Goal: Communication & Community: Share content

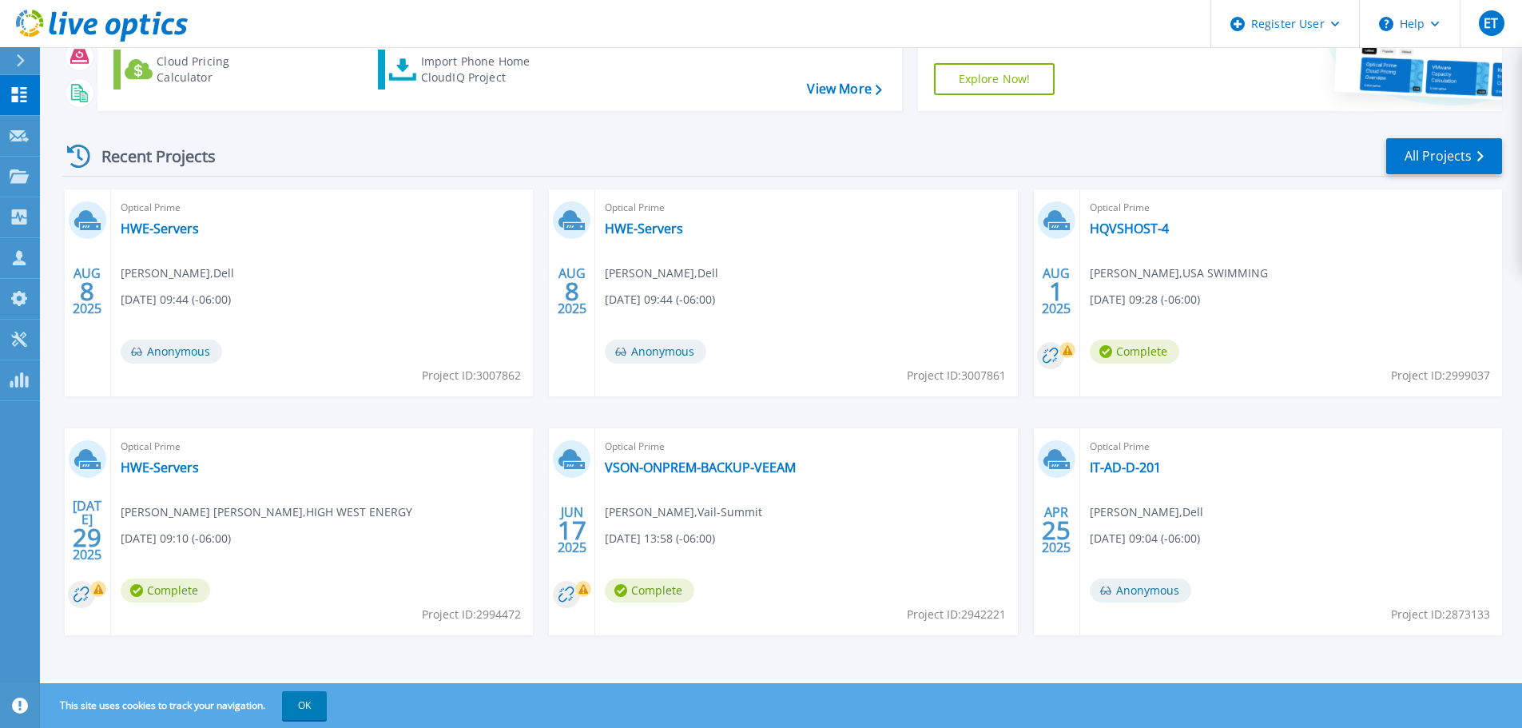
scroll to position [157, 0]
click at [24, 135] on icon at bounding box center [19, 136] width 19 height 12
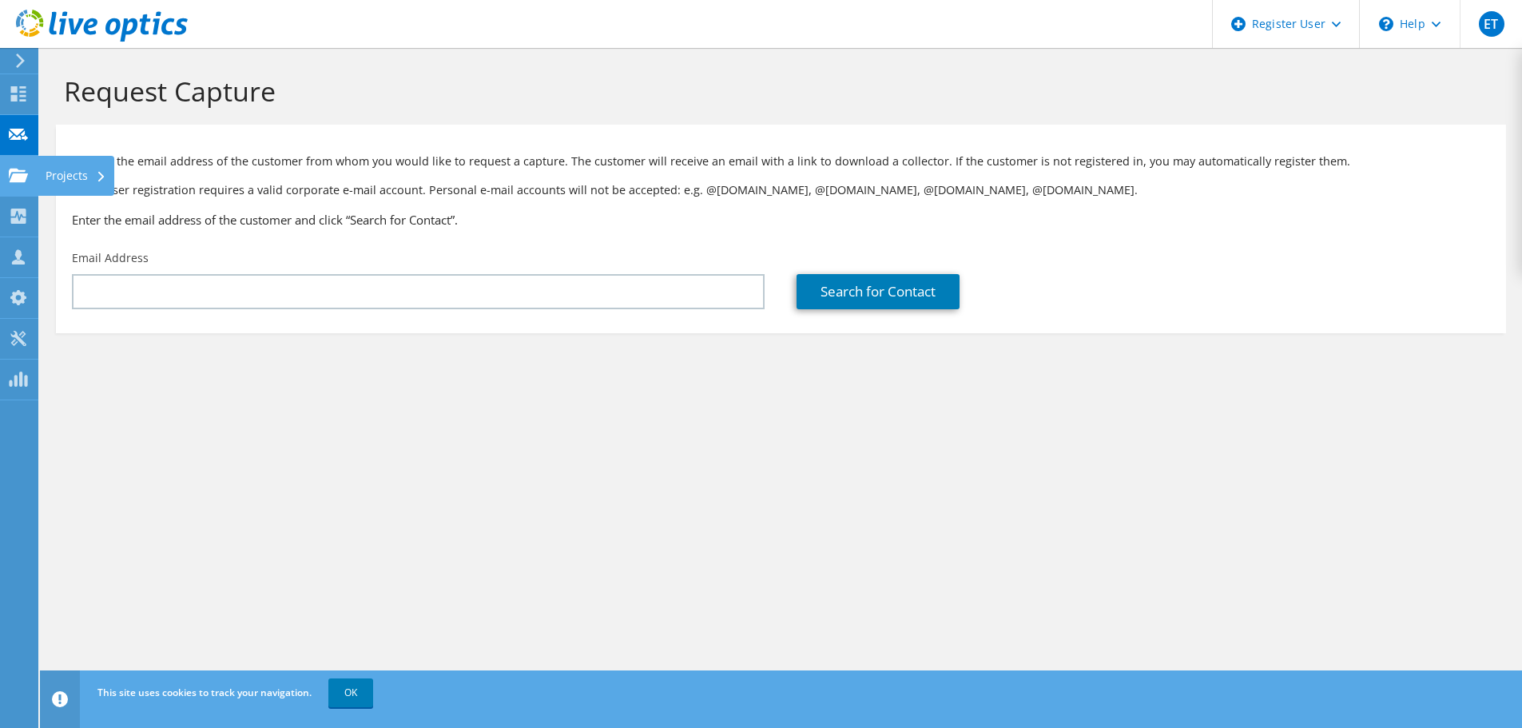
click at [17, 169] on use at bounding box center [18, 175] width 19 height 14
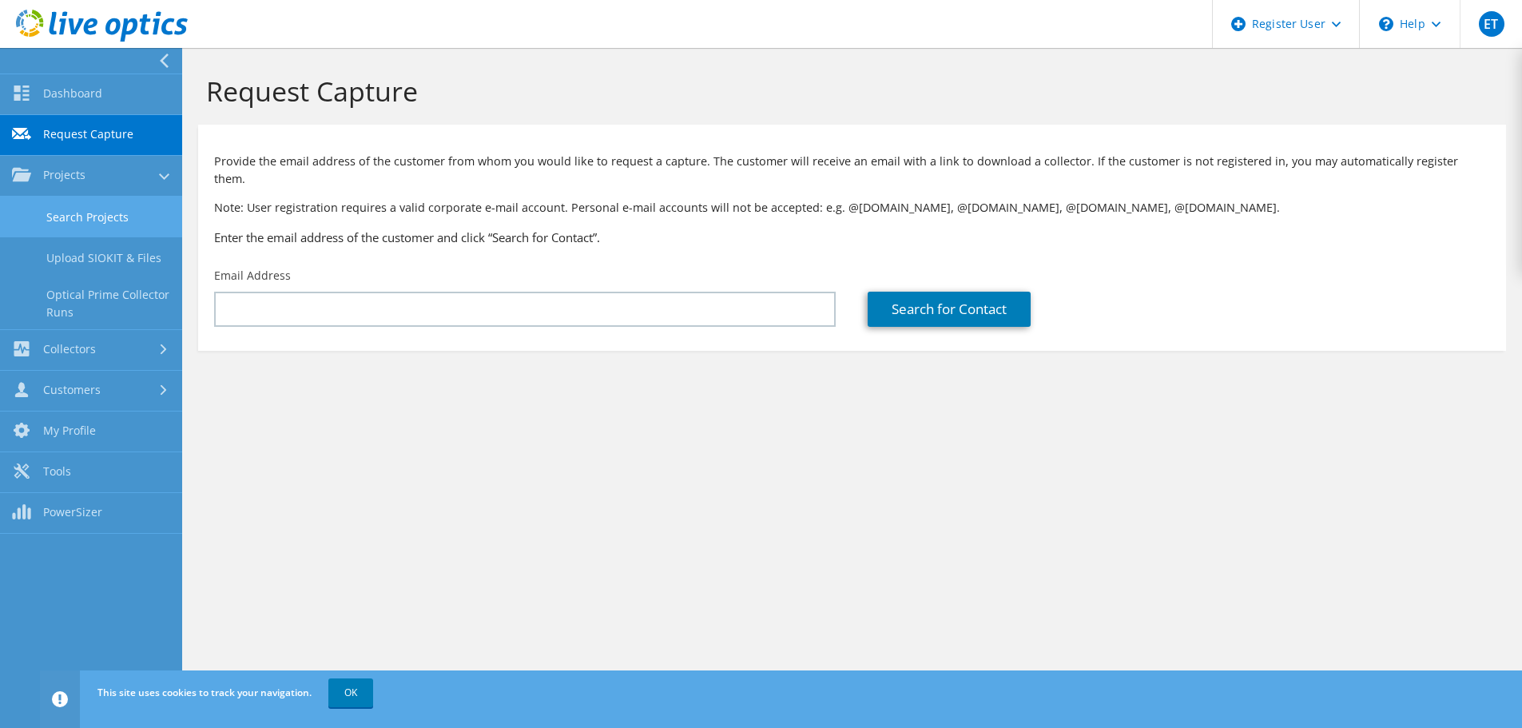
click at [130, 219] on link "Search Projects" at bounding box center [91, 217] width 182 height 41
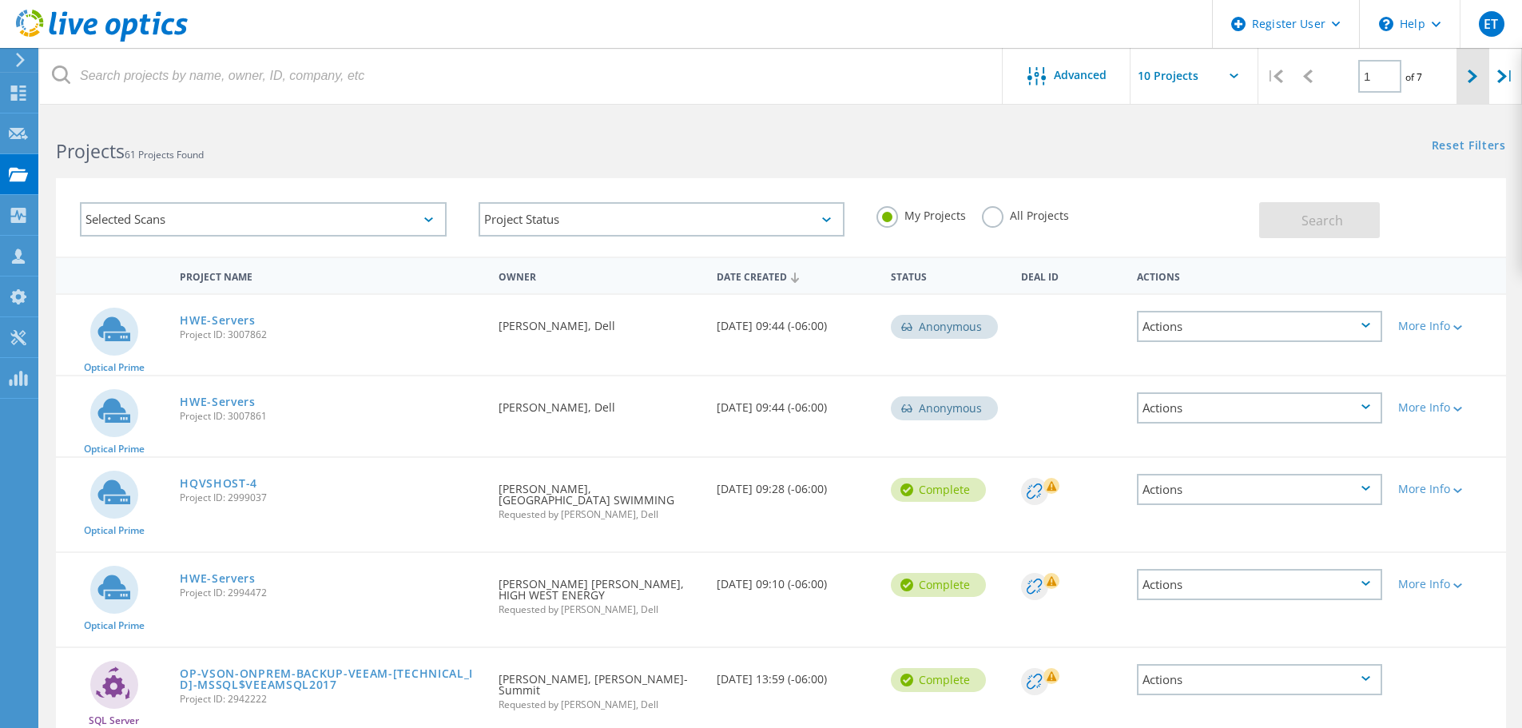
click at [1474, 73] on icon at bounding box center [1472, 76] width 10 height 14
type input "2"
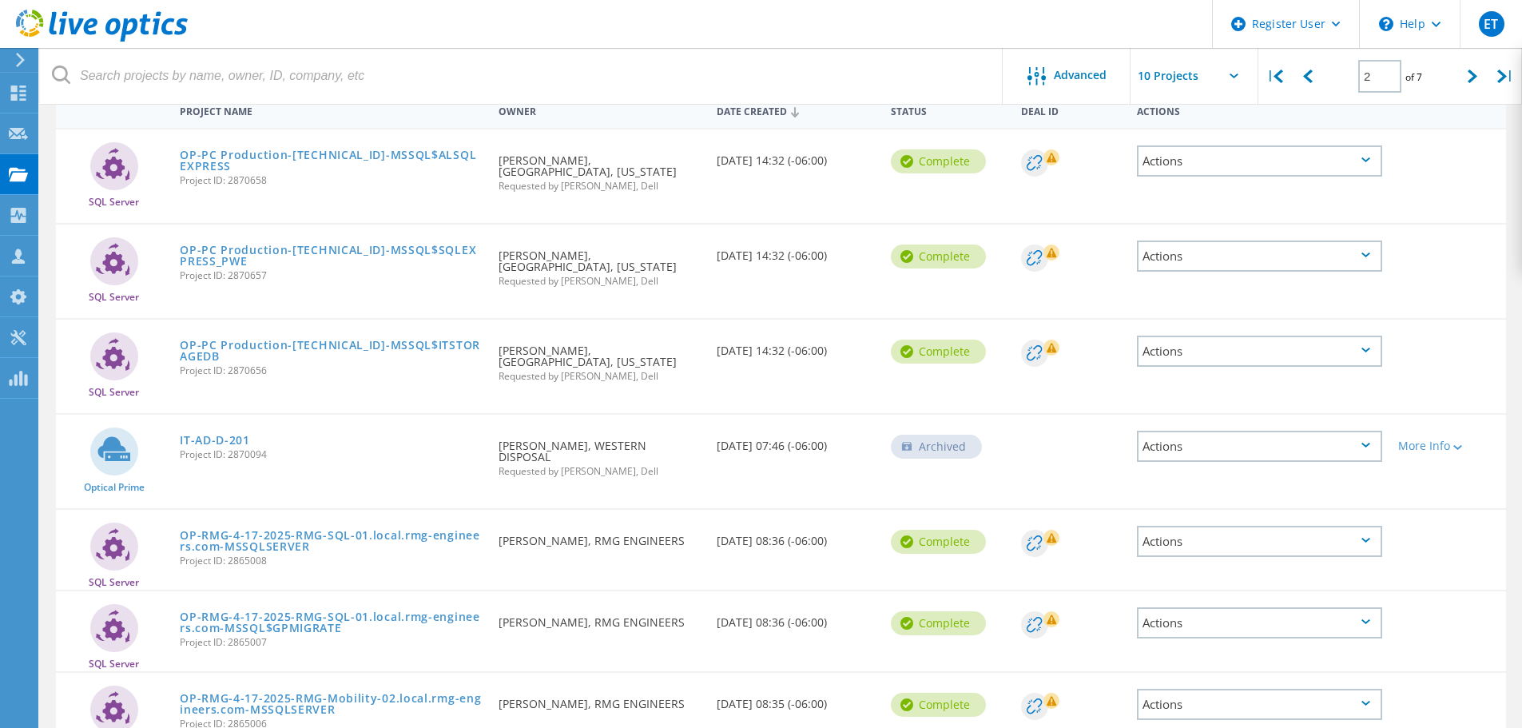
scroll to position [166, 0]
click at [228, 436] on link "IT-AD-D-201" at bounding box center [215, 439] width 70 height 11
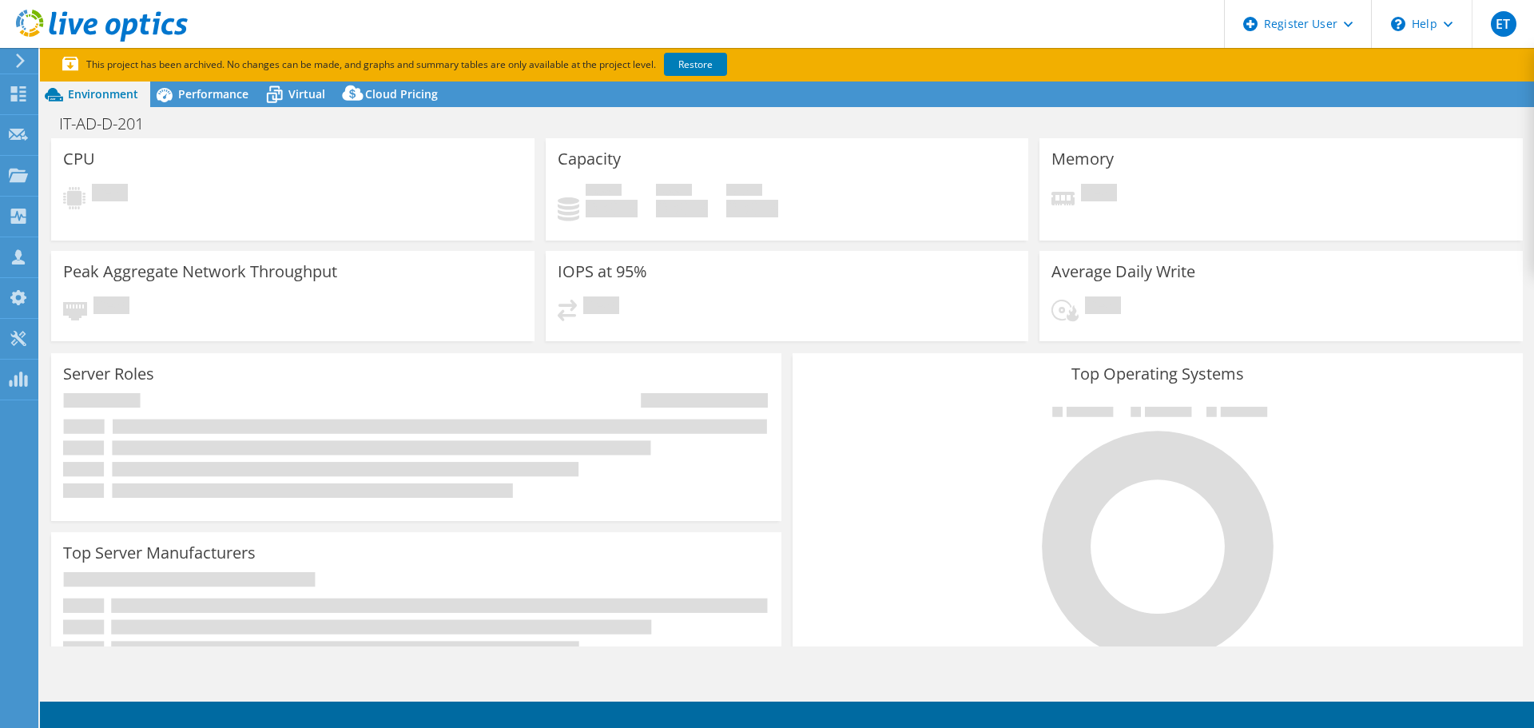
select select "USD"
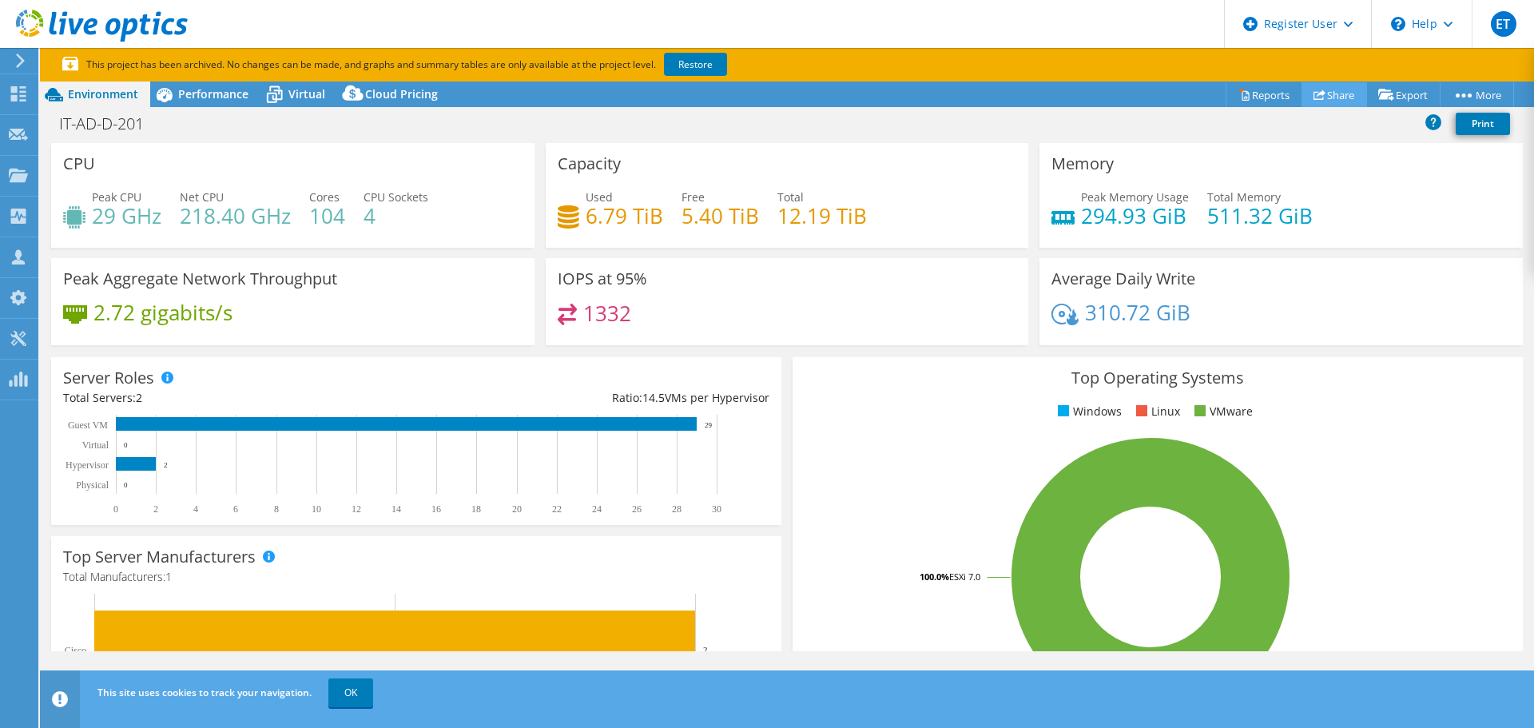
click at [1315, 89] on icon at bounding box center [1319, 95] width 12 height 12
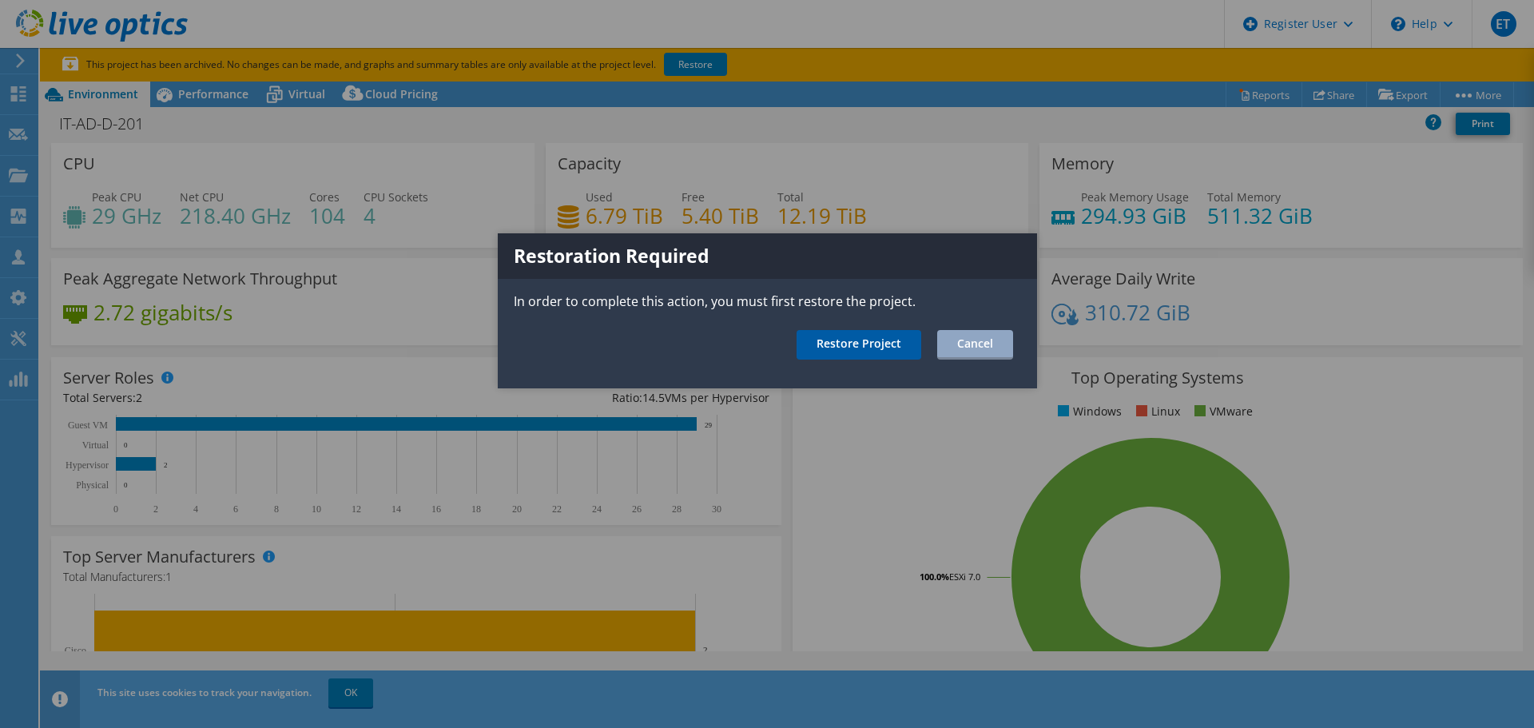
click at [883, 340] on link "Restore Project" at bounding box center [858, 345] width 125 height 30
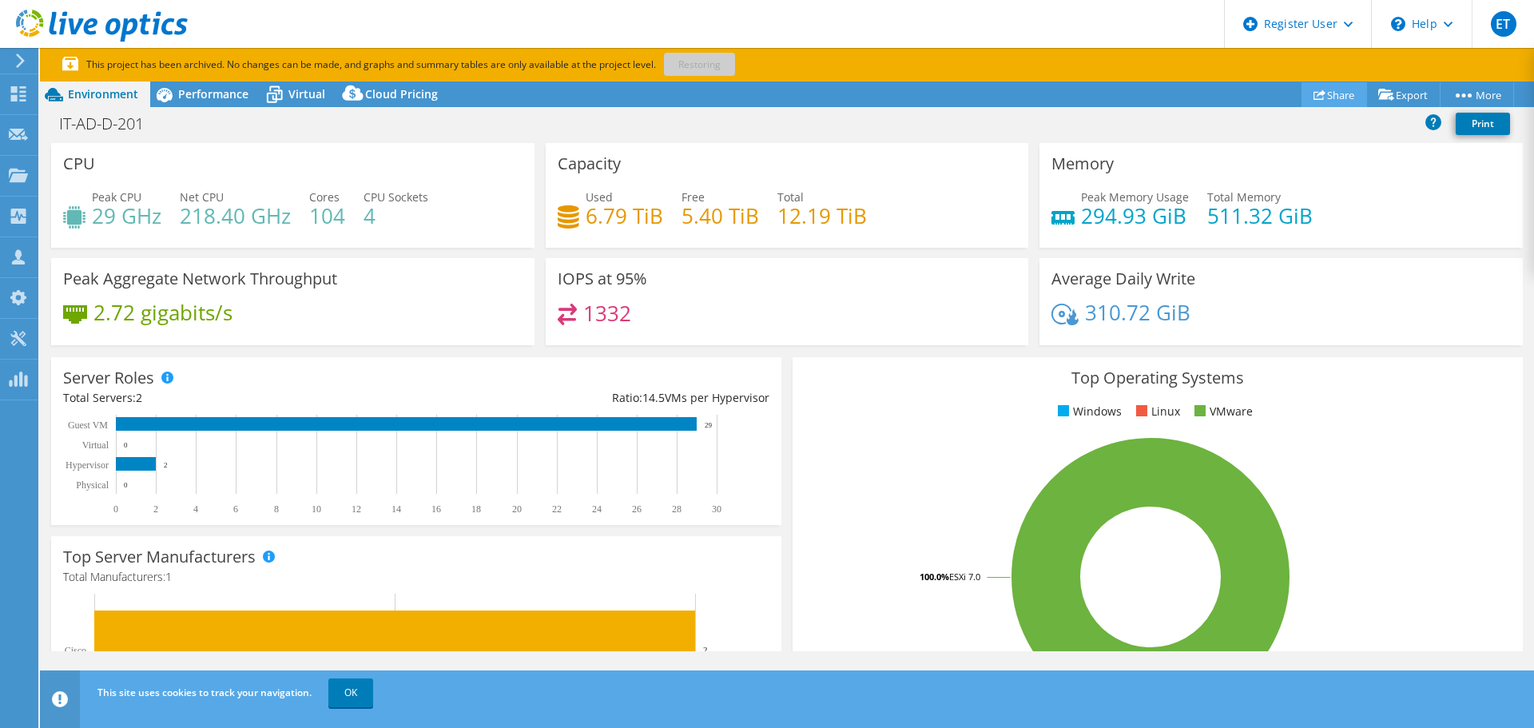
click at [1336, 98] on link "Share" at bounding box center [1334, 94] width 66 height 25
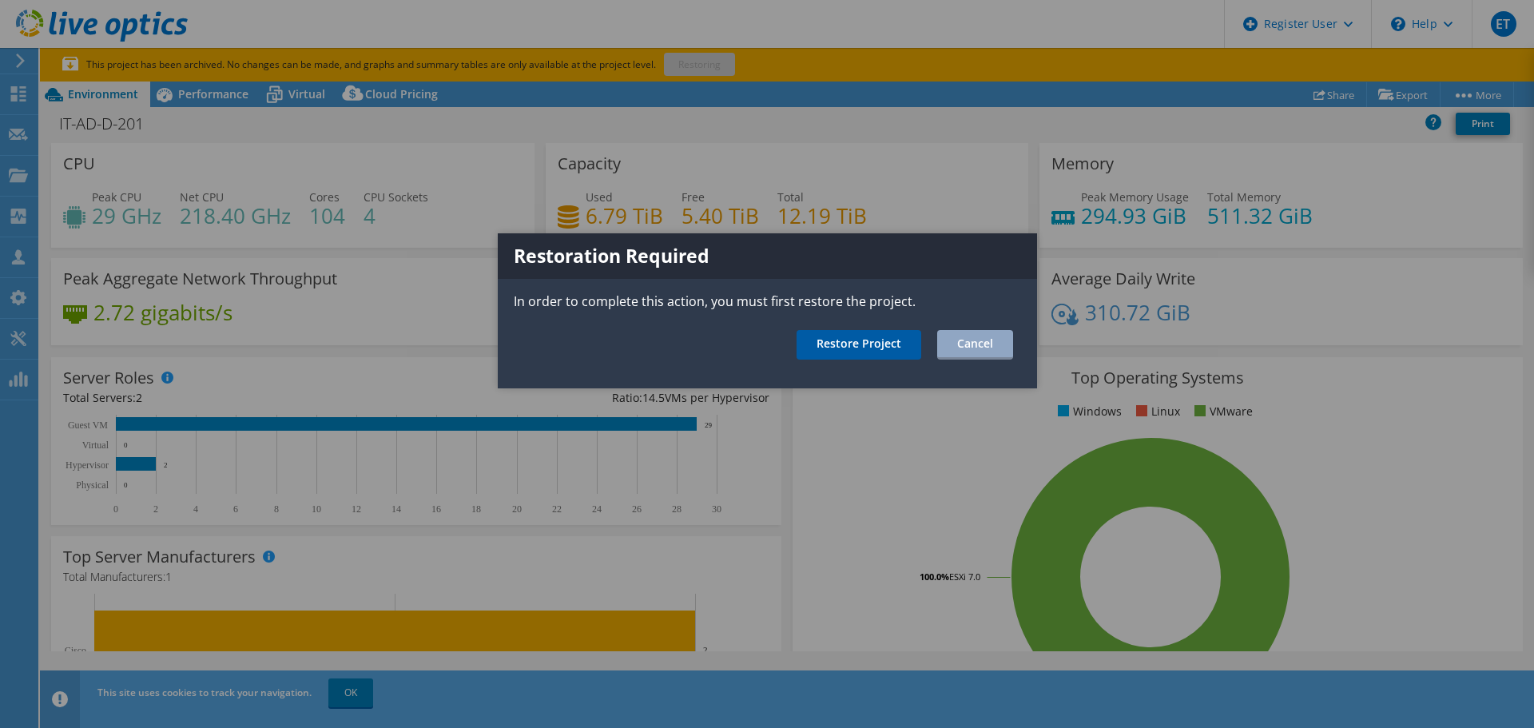
click at [874, 337] on link "Restore Project" at bounding box center [858, 345] width 125 height 30
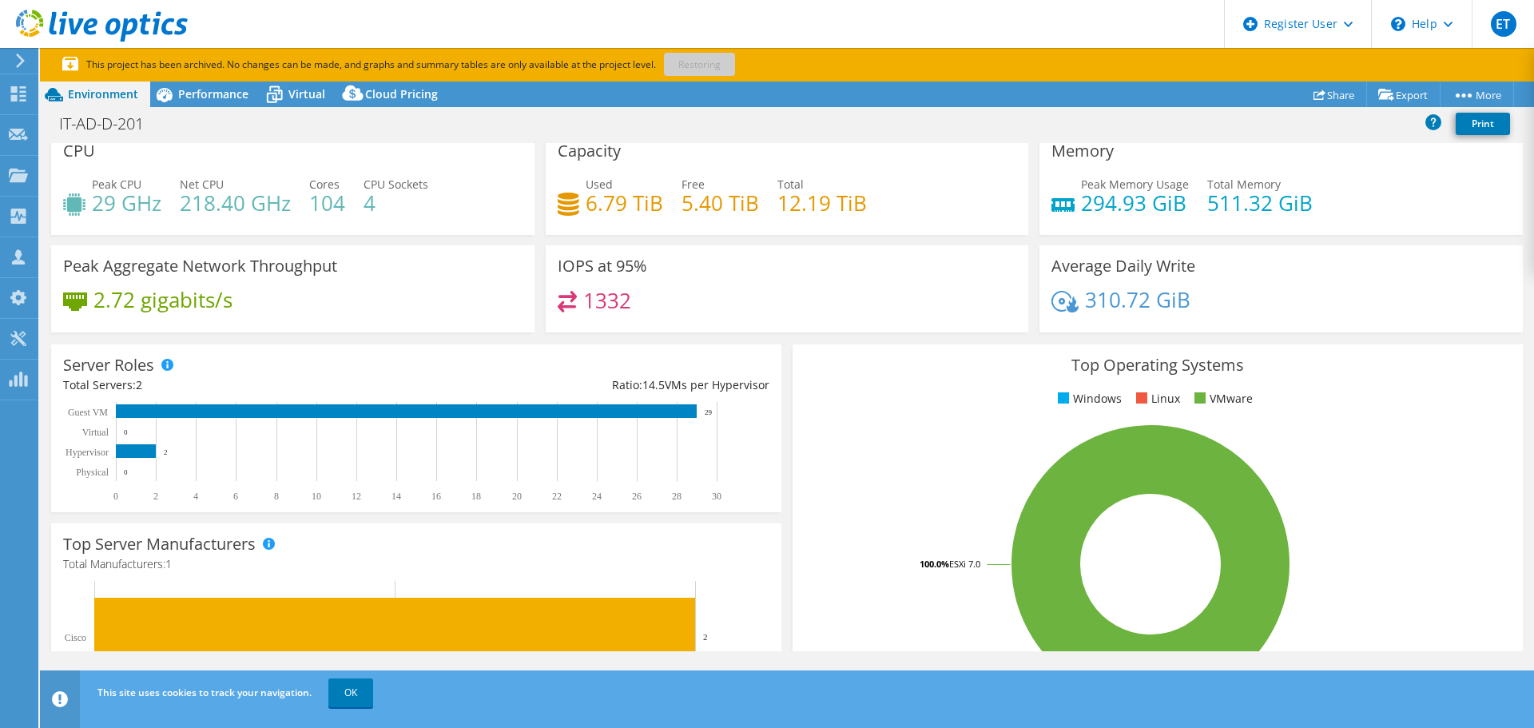
scroll to position [5, 0]
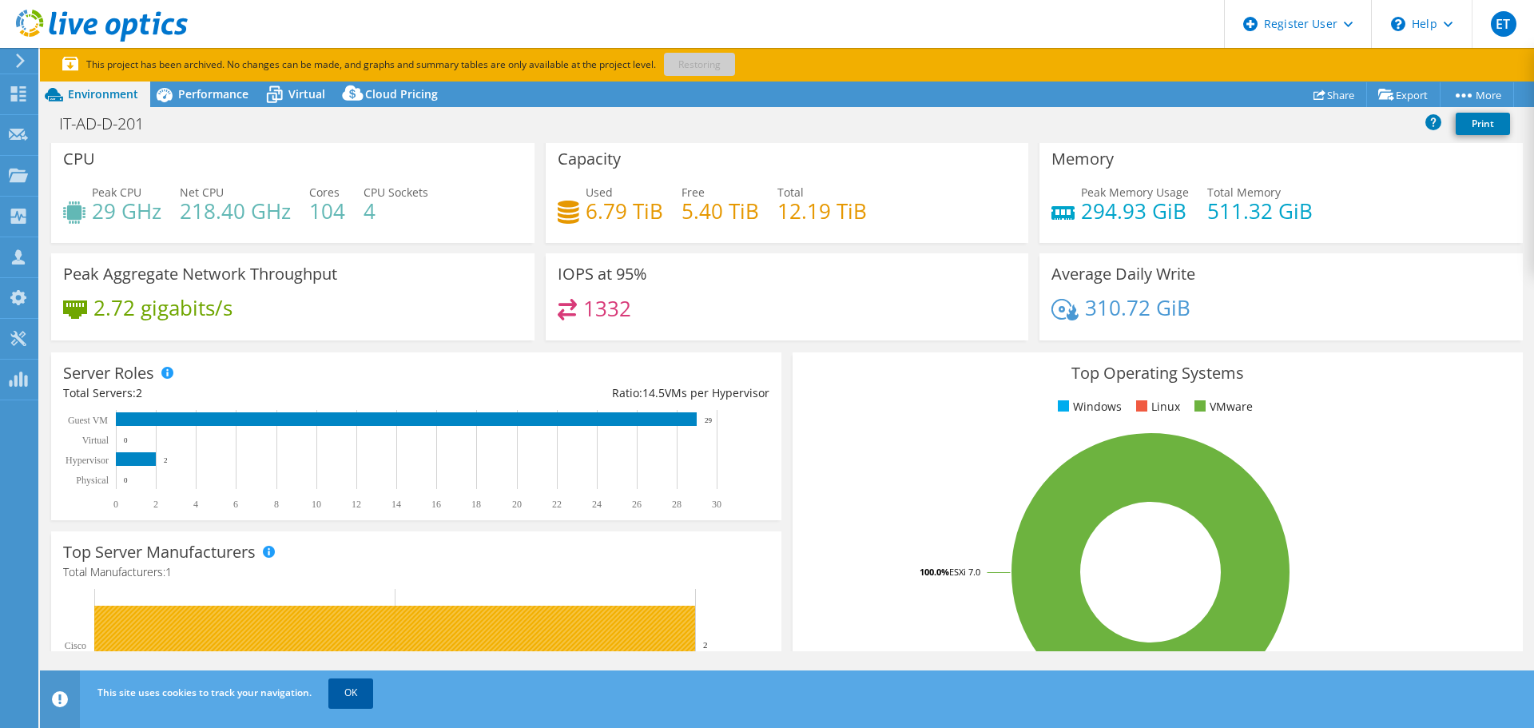
click at [342, 695] on link "OK" at bounding box center [350, 692] width 45 height 29
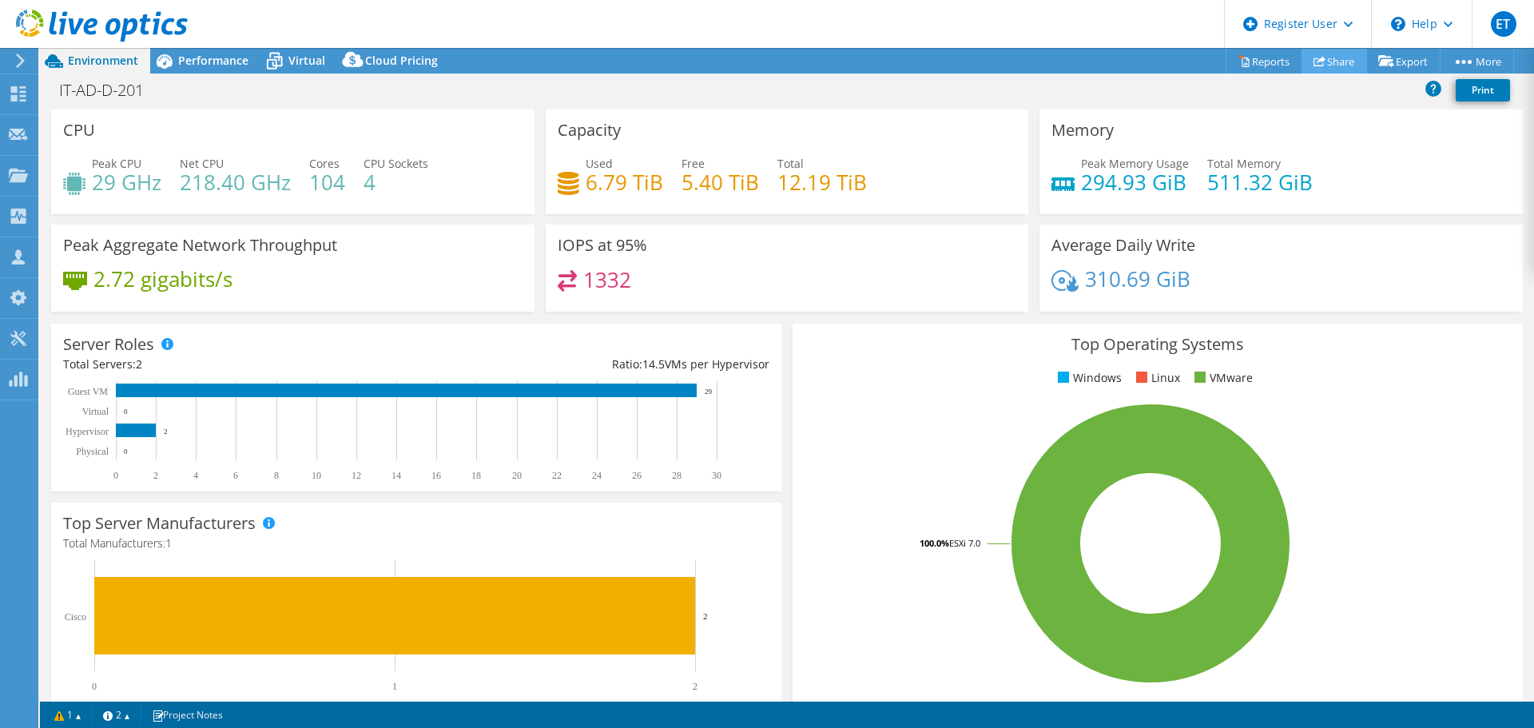
click at [1332, 59] on link "Share" at bounding box center [1334, 61] width 66 height 25
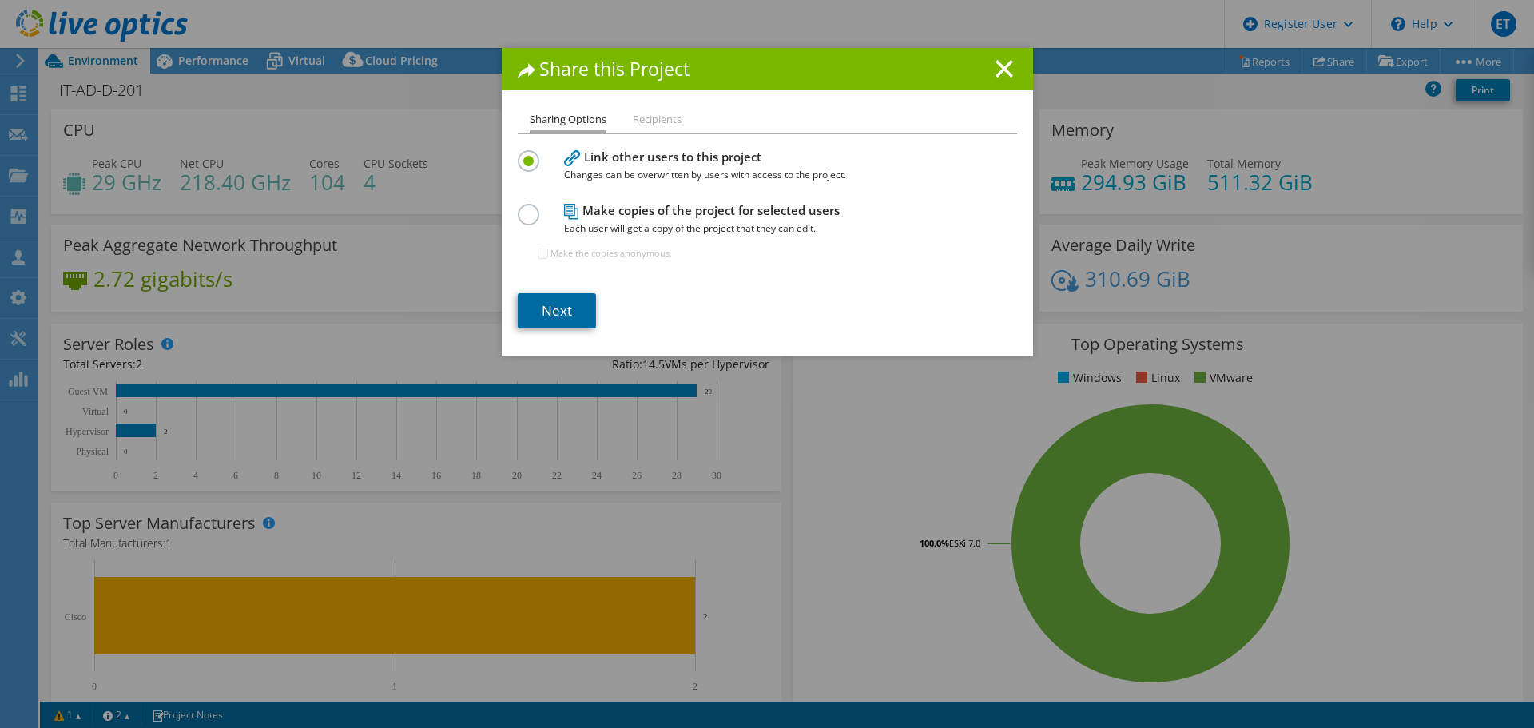
click at [555, 310] on link "Next" at bounding box center [557, 310] width 78 height 35
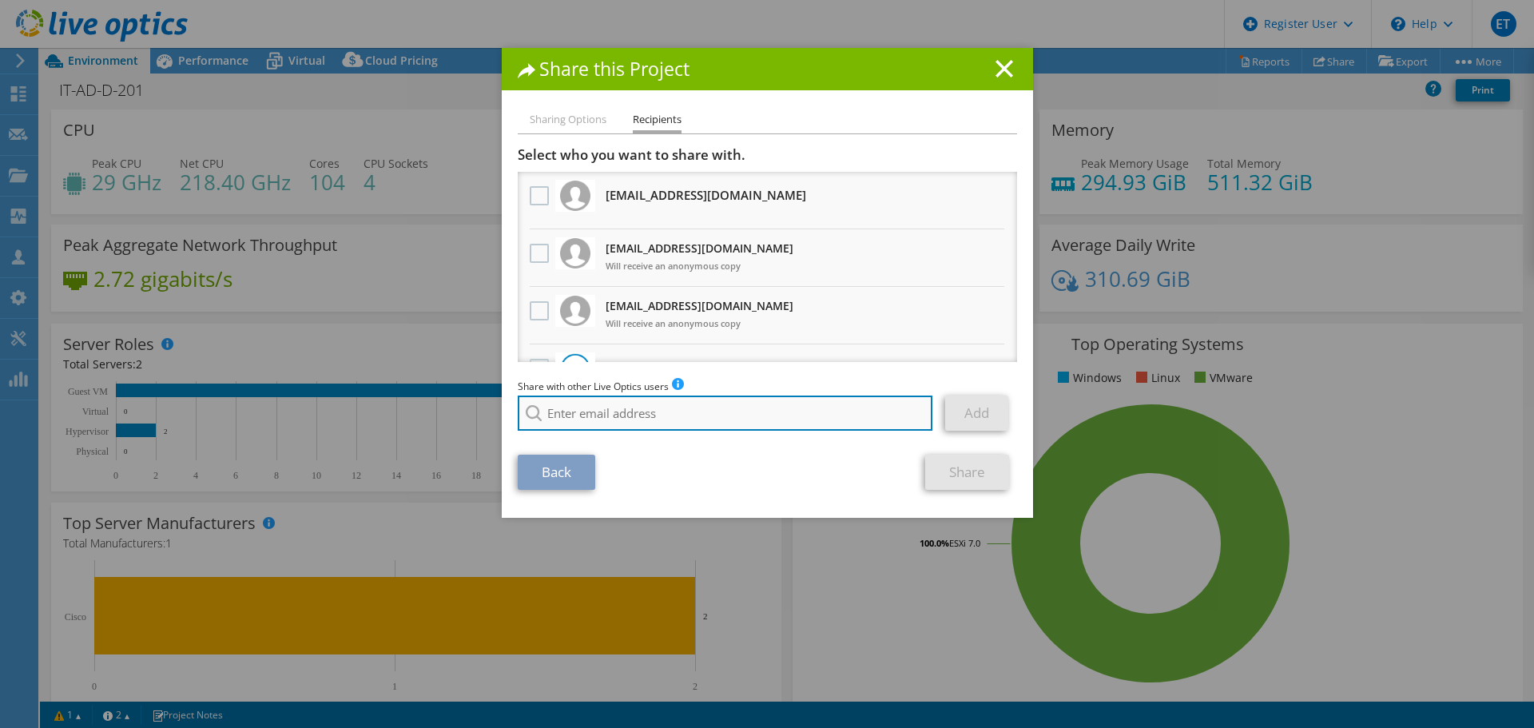
click at [676, 425] on input "search" at bounding box center [725, 412] width 415 height 35
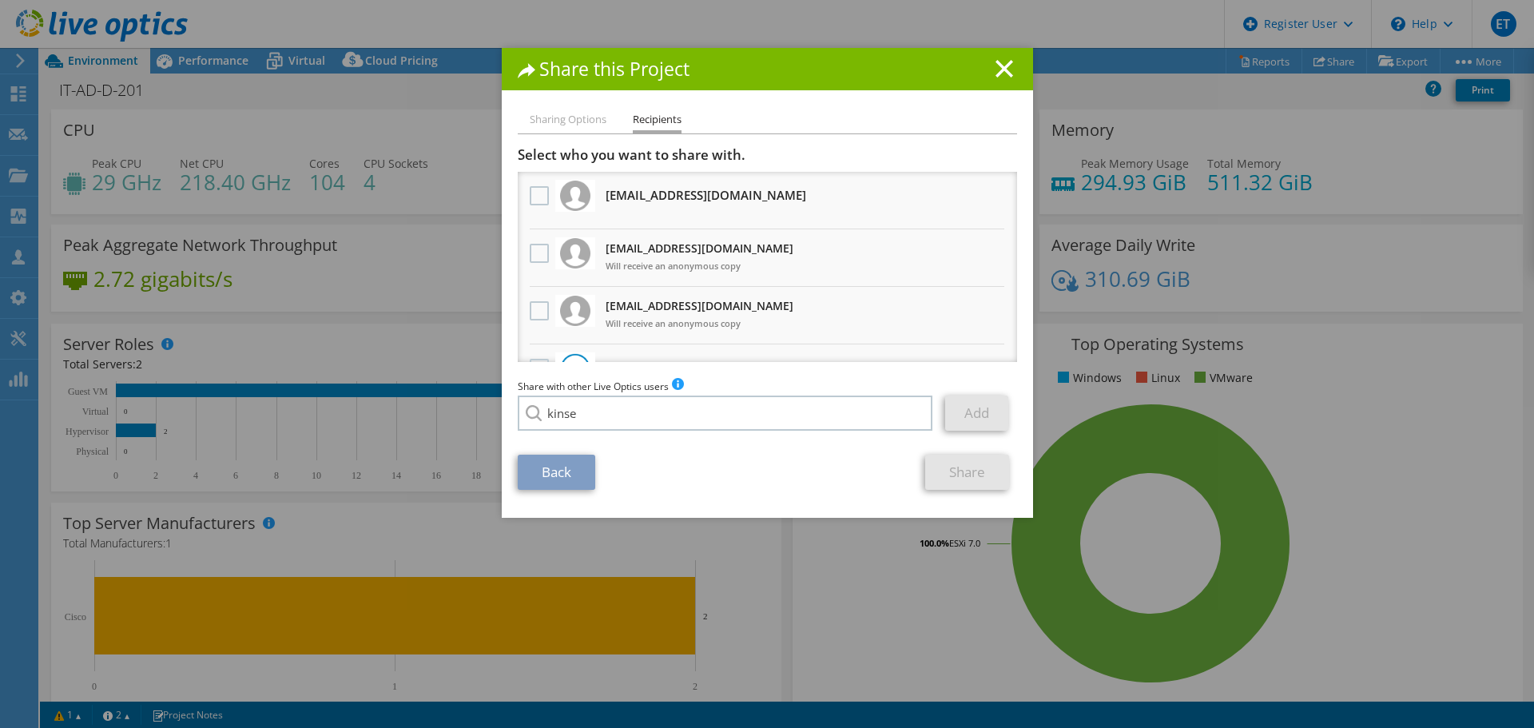
click at [633, 447] on li "Kinsey.Bohrer@dell.com" at bounding box center [680, 443] width 325 height 19
type input "Kinsey.Bohrer@dell.com"
click at [977, 405] on link "Add" at bounding box center [976, 412] width 63 height 35
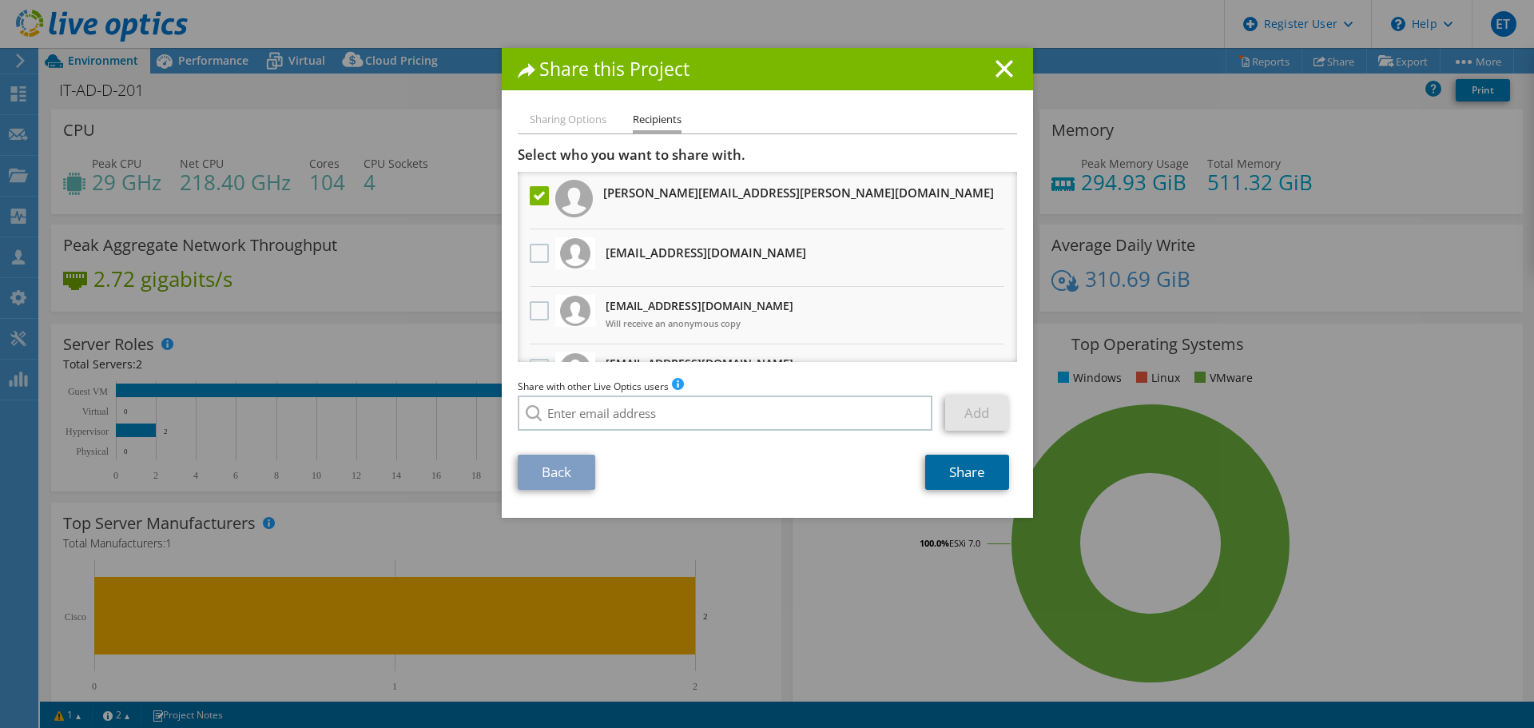
click at [956, 471] on link "Share" at bounding box center [967, 472] width 84 height 35
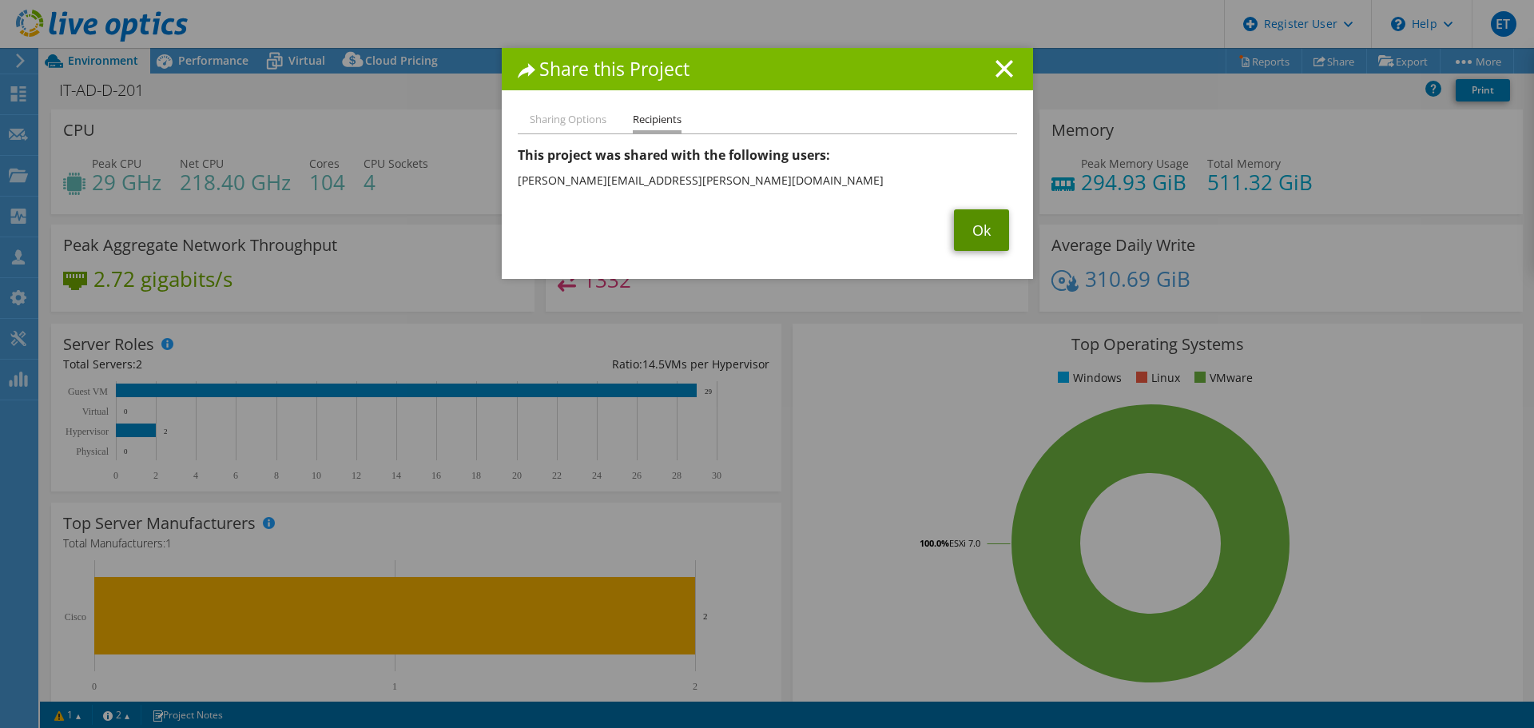
click at [978, 218] on link "Ok" at bounding box center [981, 230] width 55 height 42
